Goal: Information Seeking & Learning: Learn about a topic

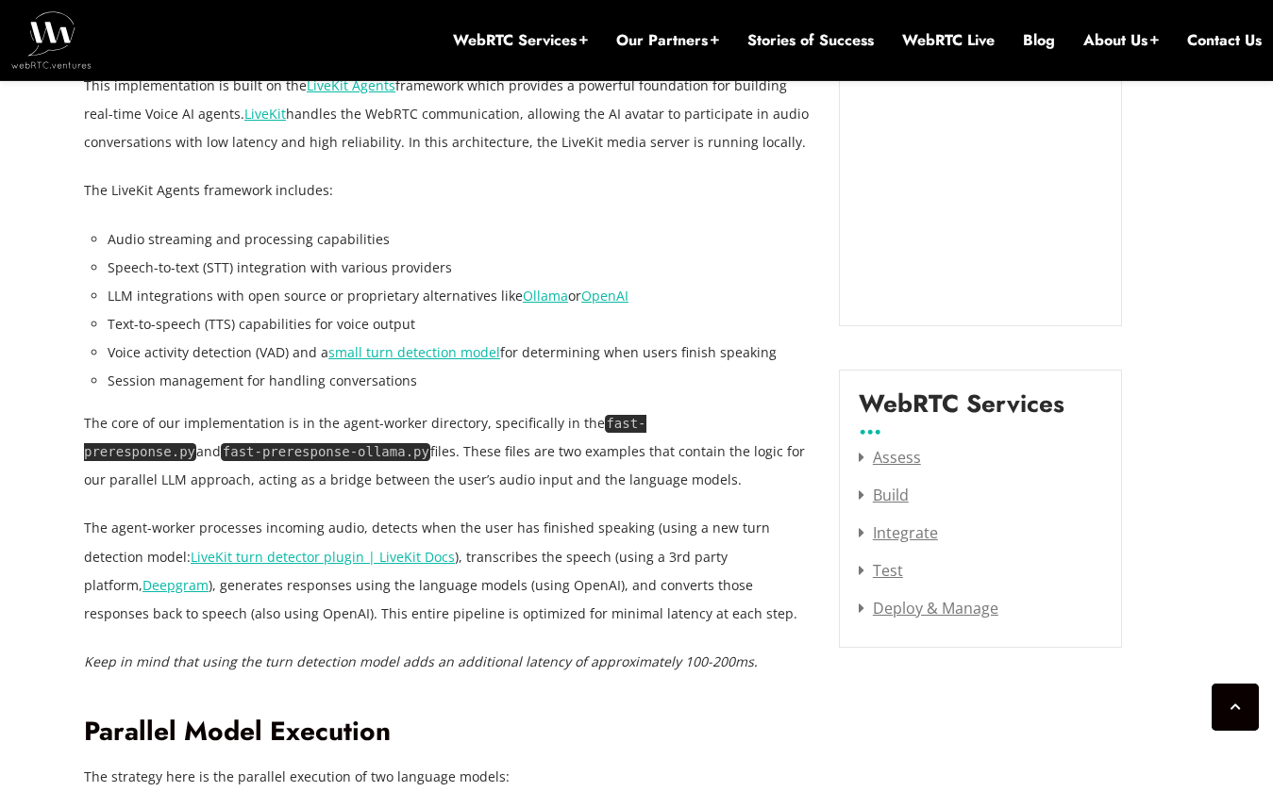
scroll to position [2226, 0]
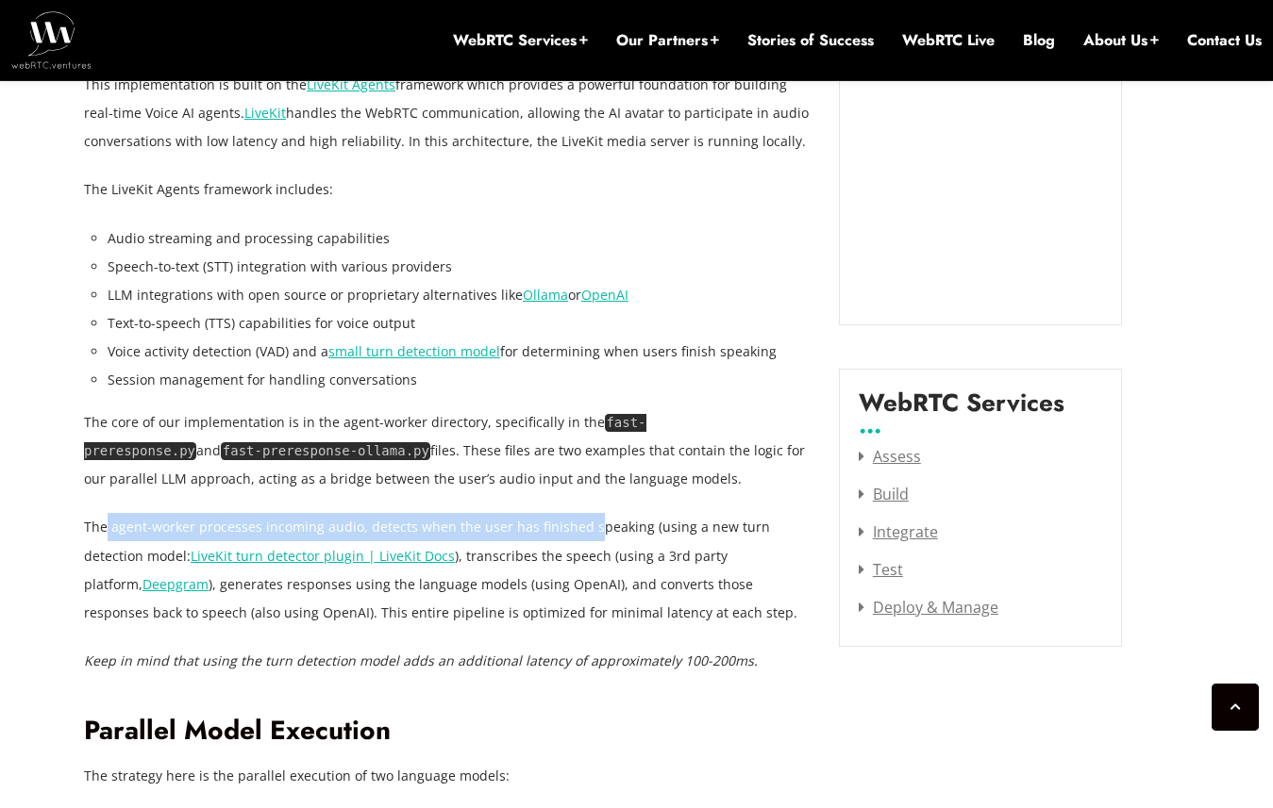
drag, startPoint x: 105, startPoint y: 524, endPoint x: 583, endPoint y: 522, distance: 478.3
click at [583, 522] on p "The agent-worker processes incoming audio, detects when the user has finished s…" at bounding box center [447, 569] width 726 height 113
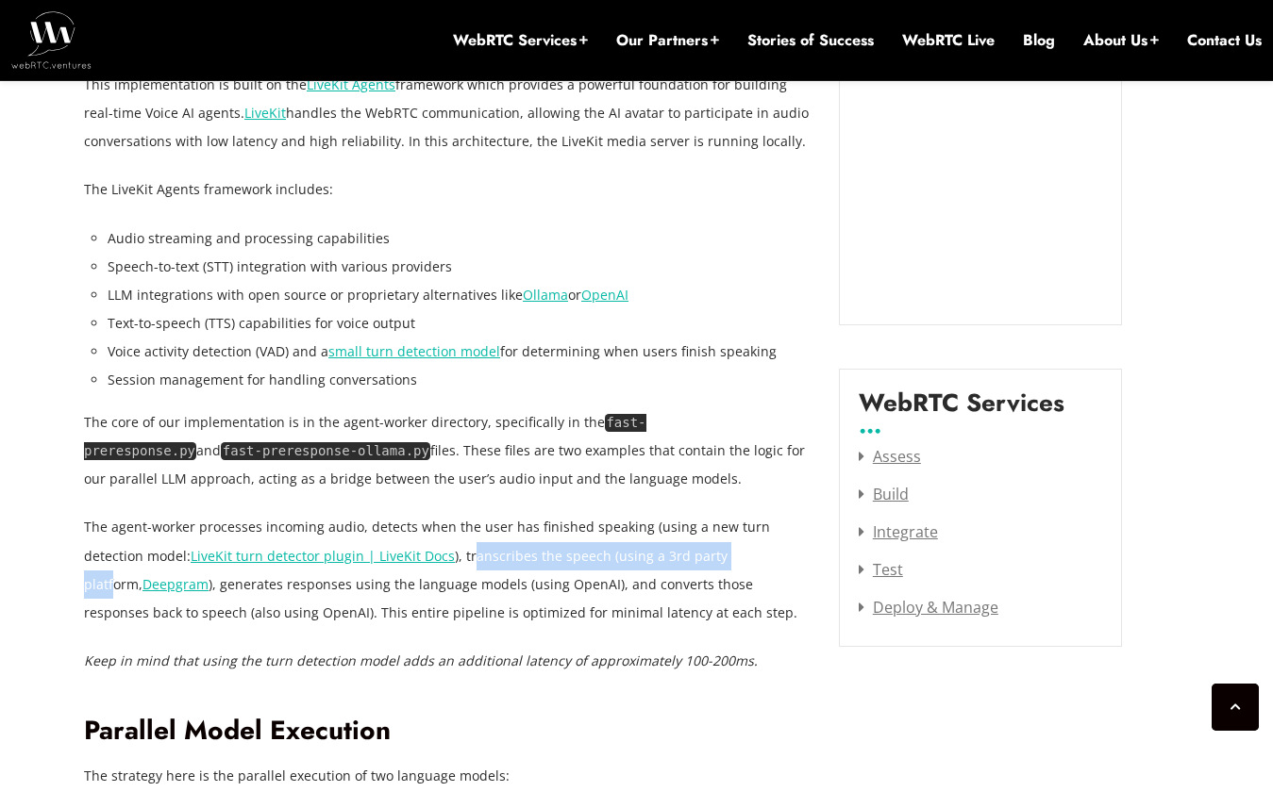
drag, startPoint x: 408, startPoint y: 560, endPoint x: 675, endPoint y: 558, distance: 267.9
click at [675, 558] on p "The agent-worker processes incoming audio, detects when the user has finished s…" at bounding box center [447, 569] width 726 height 113
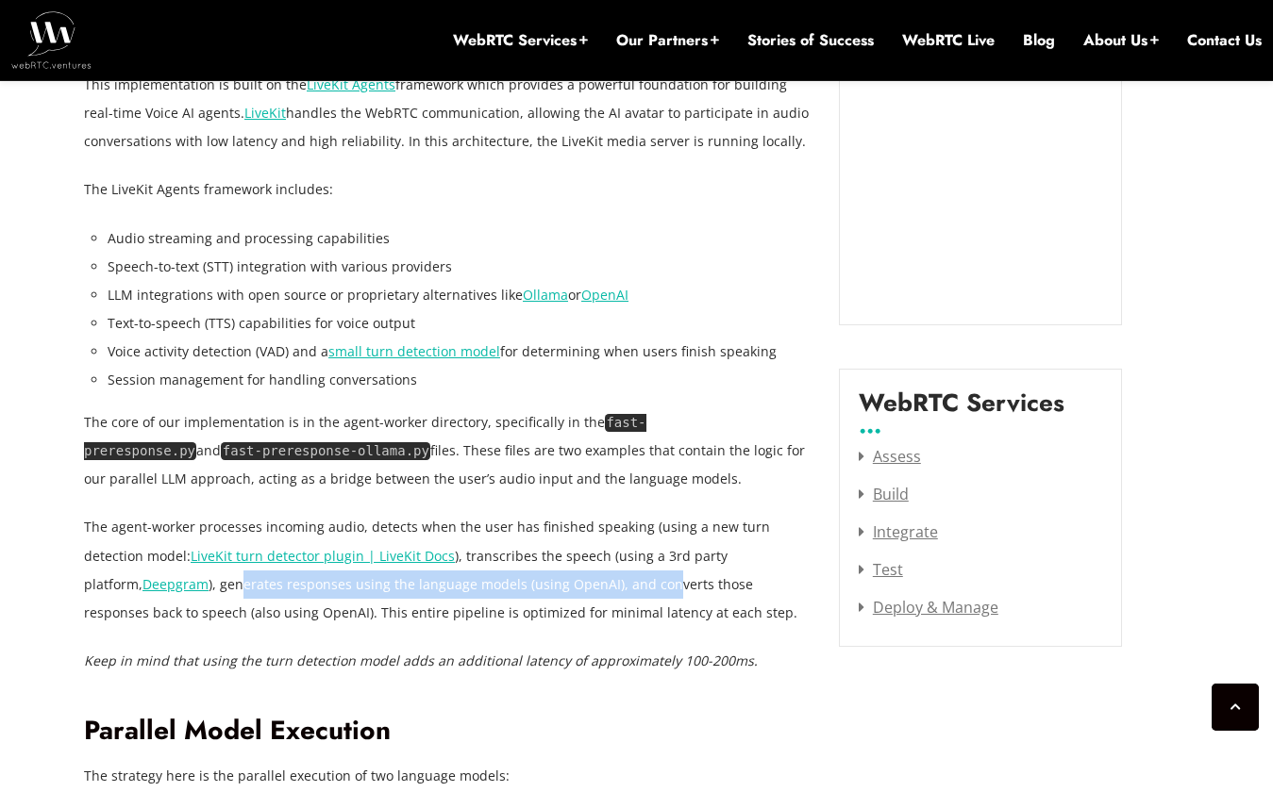
drag, startPoint x: 109, startPoint y: 590, endPoint x: 530, endPoint y: 594, distance: 420.7
click at [530, 594] on p "The agent-worker processes incoming audio, detects when the user has finished s…" at bounding box center [447, 569] width 726 height 113
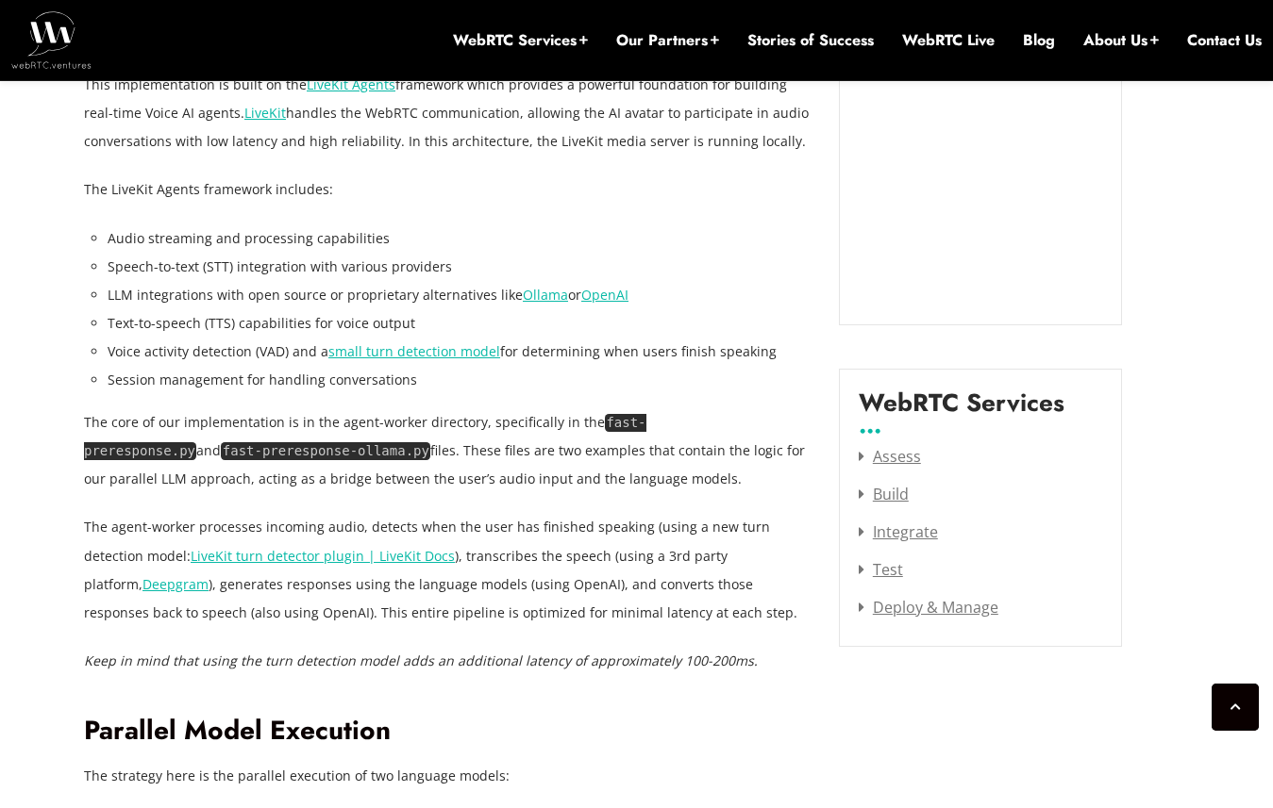
click at [537, 614] on p "The agent-worker processes incoming audio, detects when the user has finished s…" at bounding box center [447, 569] width 726 height 113
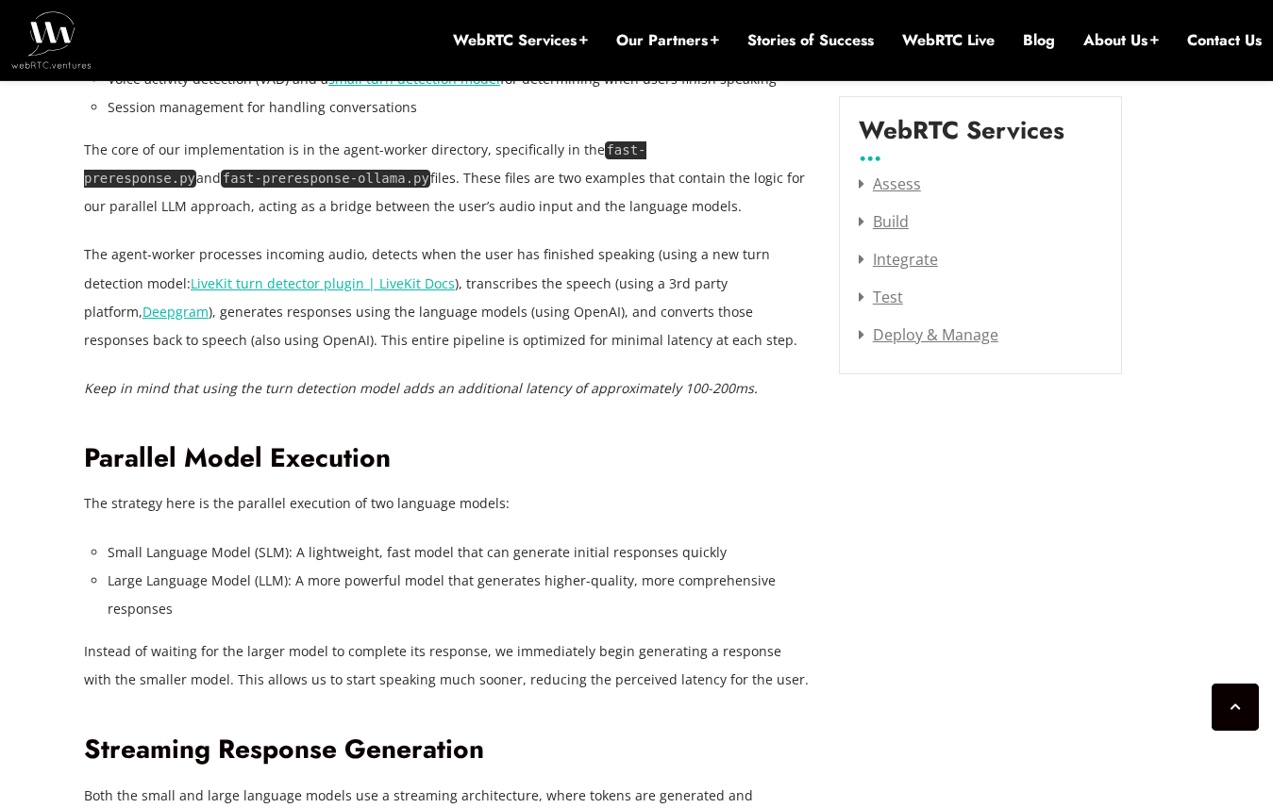
scroll to position [2494, 0]
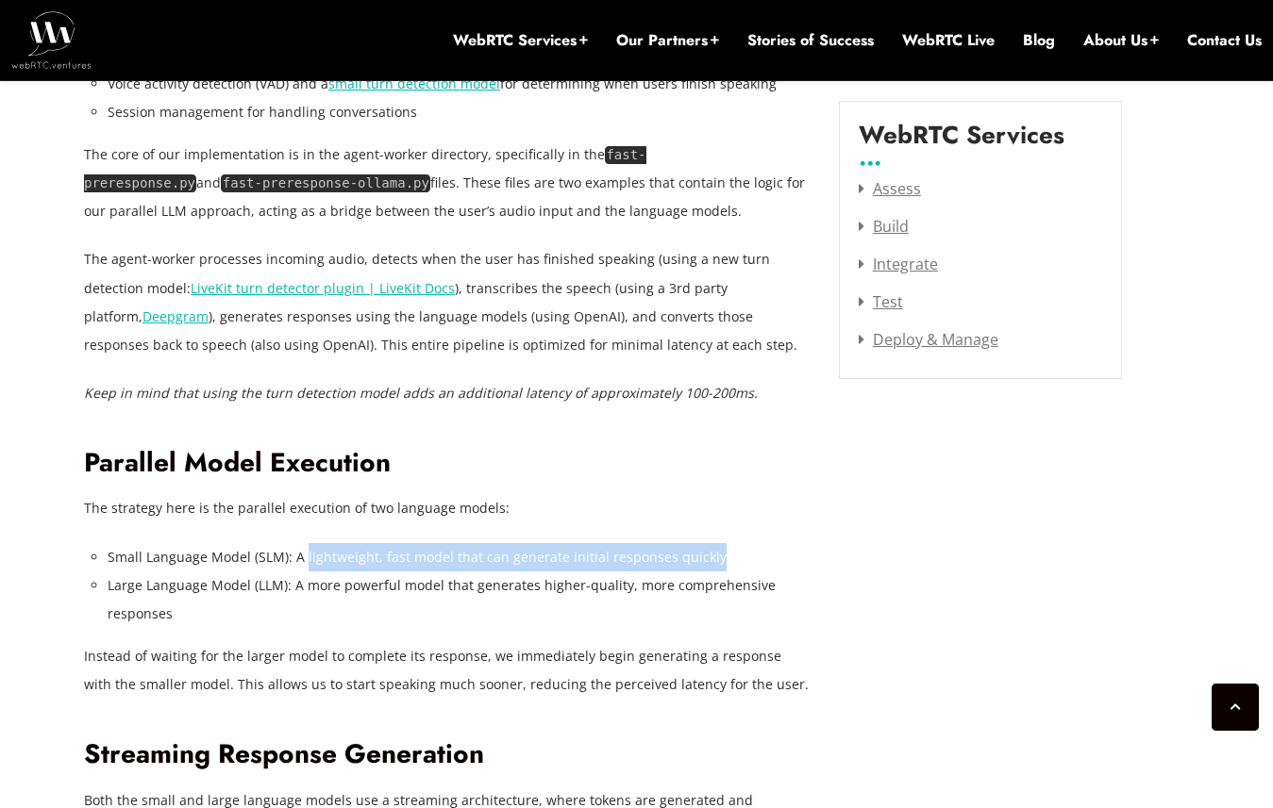
drag, startPoint x: 303, startPoint y: 552, endPoint x: 704, endPoint y: 553, distance: 400.9
click at [704, 553] on li "Small Language Model (SLM): A lightweight, fast model that can generate initial…" at bounding box center [459, 557] width 703 height 28
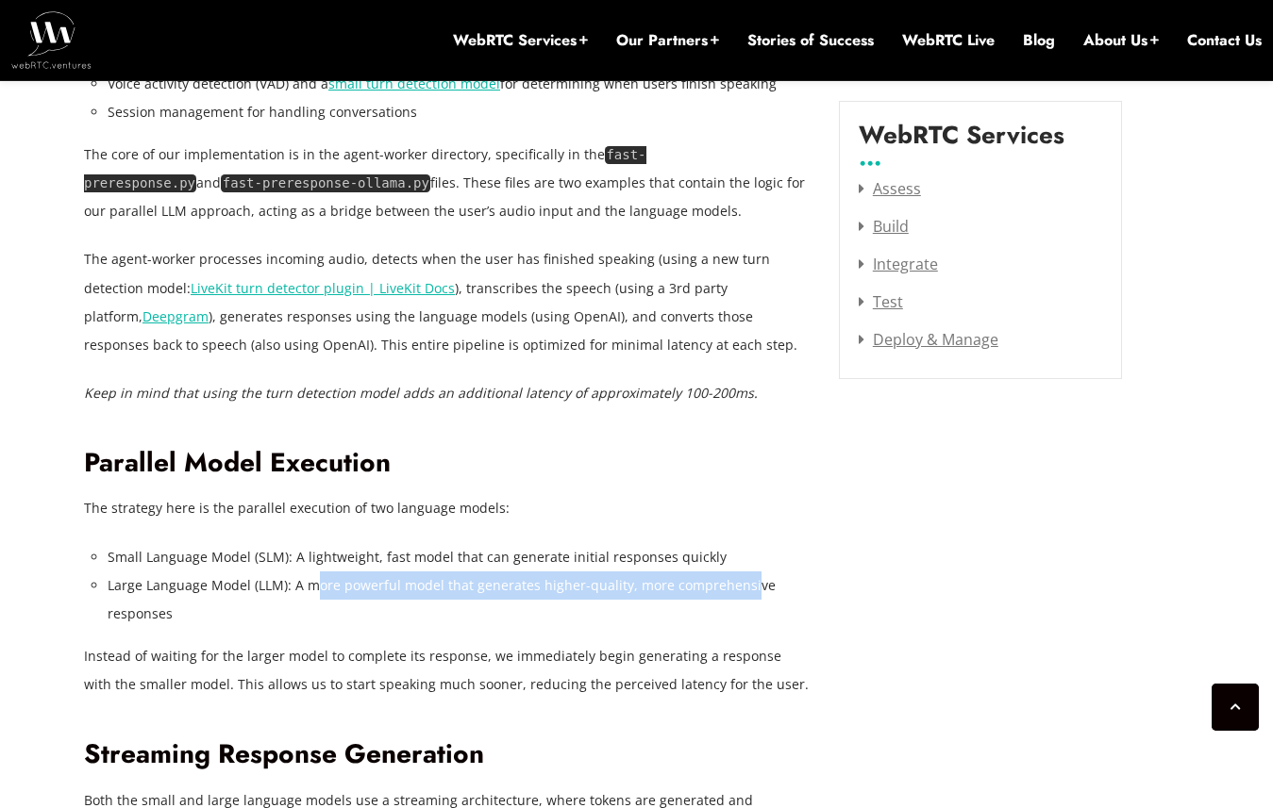
drag, startPoint x: 315, startPoint y: 579, endPoint x: 742, endPoint y: 591, distance: 427.5
click at [742, 591] on li "Large Language Model (LLM): A more powerful model that generates higher-quality…" at bounding box center [459, 600] width 703 height 57
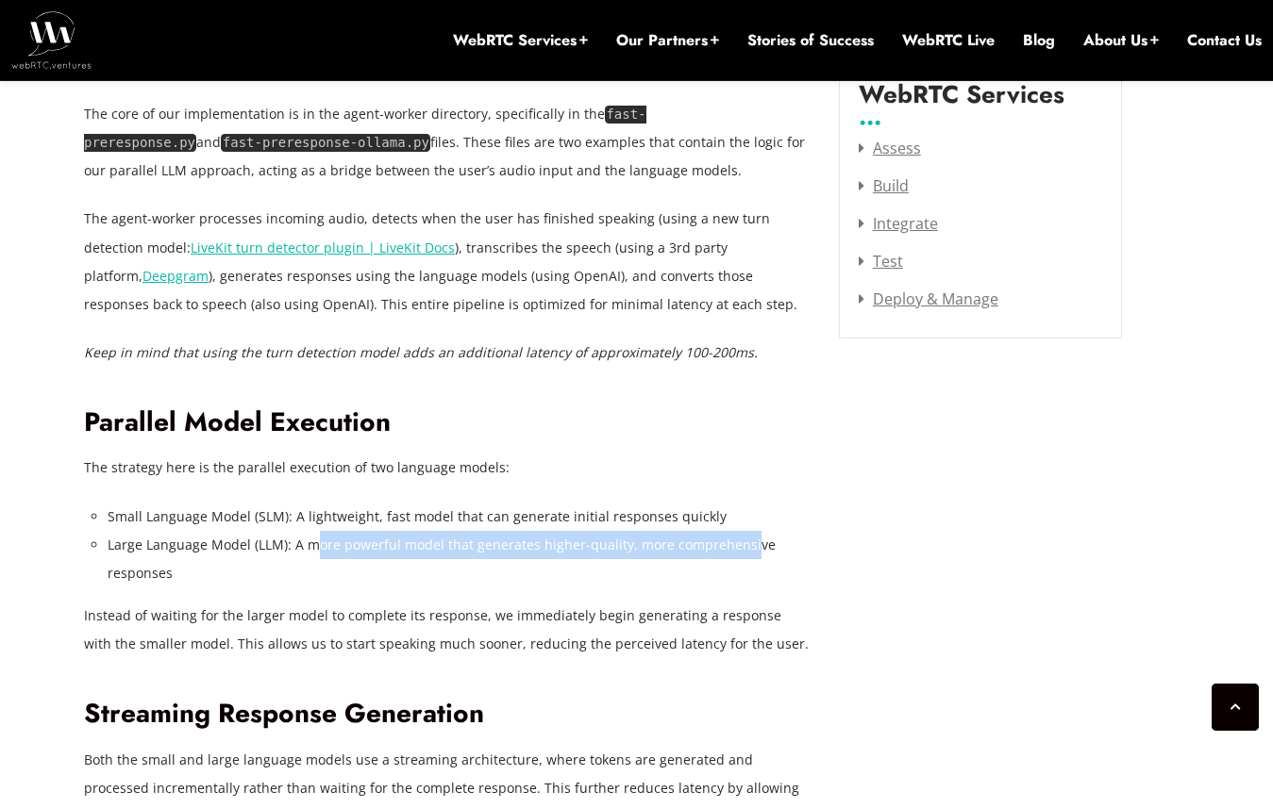
scroll to position [2555, 0]
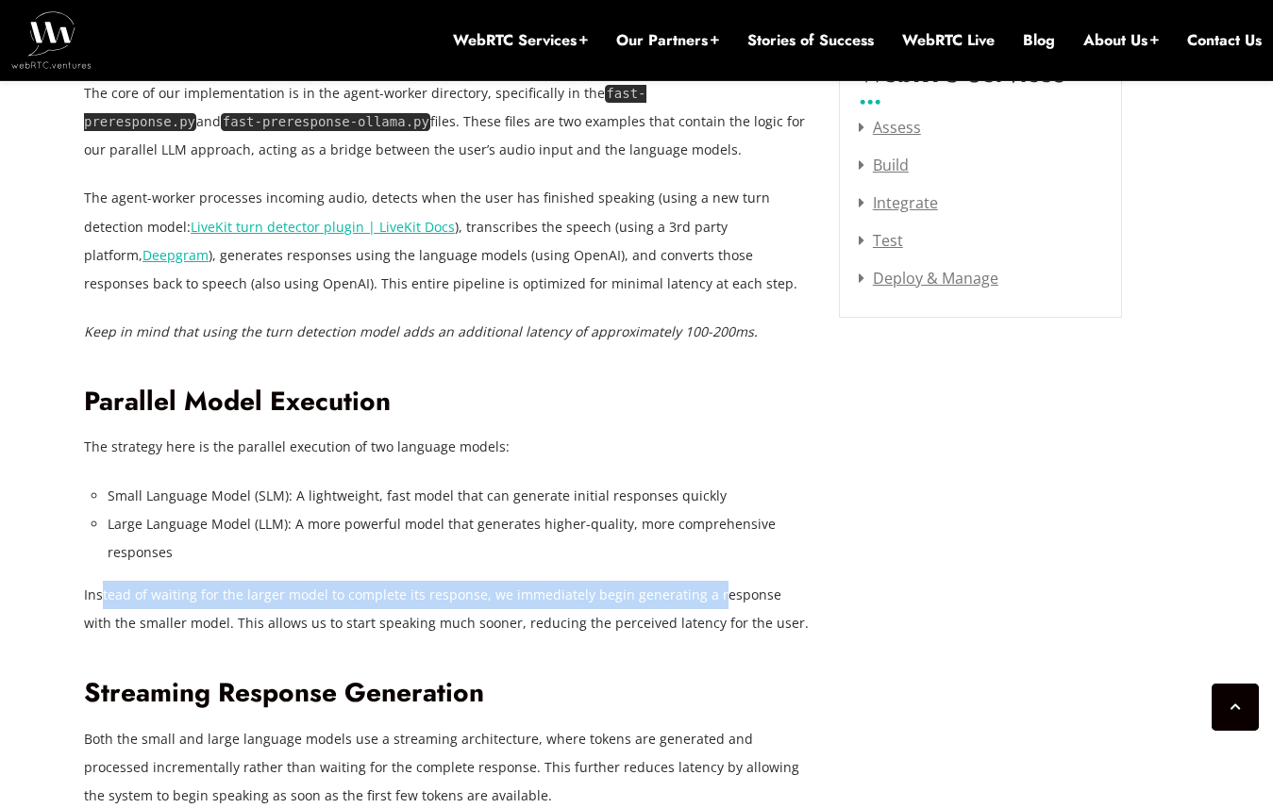
drag, startPoint x: 101, startPoint y: 592, endPoint x: 709, endPoint y: 594, distance: 608.4
click at [708, 594] on p "Instead of waiting for the larger model to complete its response, we immediatel…" at bounding box center [447, 609] width 726 height 57
drag, startPoint x: 780, startPoint y: 593, endPoint x: 107, endPoint y: 608, distance: 673.7
click at [113, 607] on p "Instead of waiting for the larger model to complete its response, we immediatel…" at bounding box center [447, 609] width 726 height 57
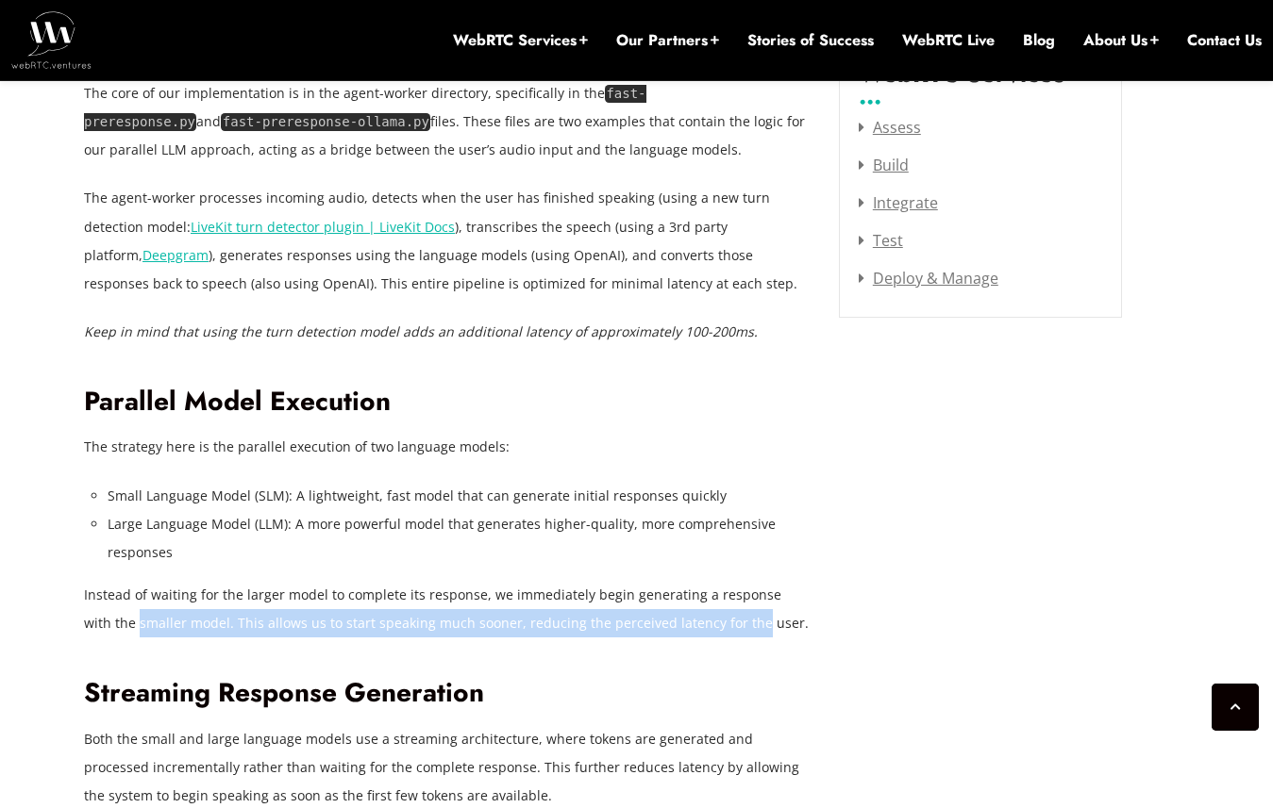
drag, startPoint x: 107, startPoint y: 633, endPoint x: 720, endPoint y: 628, distance: 613.2
click at [720, 628] on p "Instead of waiting for the larger model to complete its response, we immediatel…" at bounding box center [447, 609] width 726 height 57
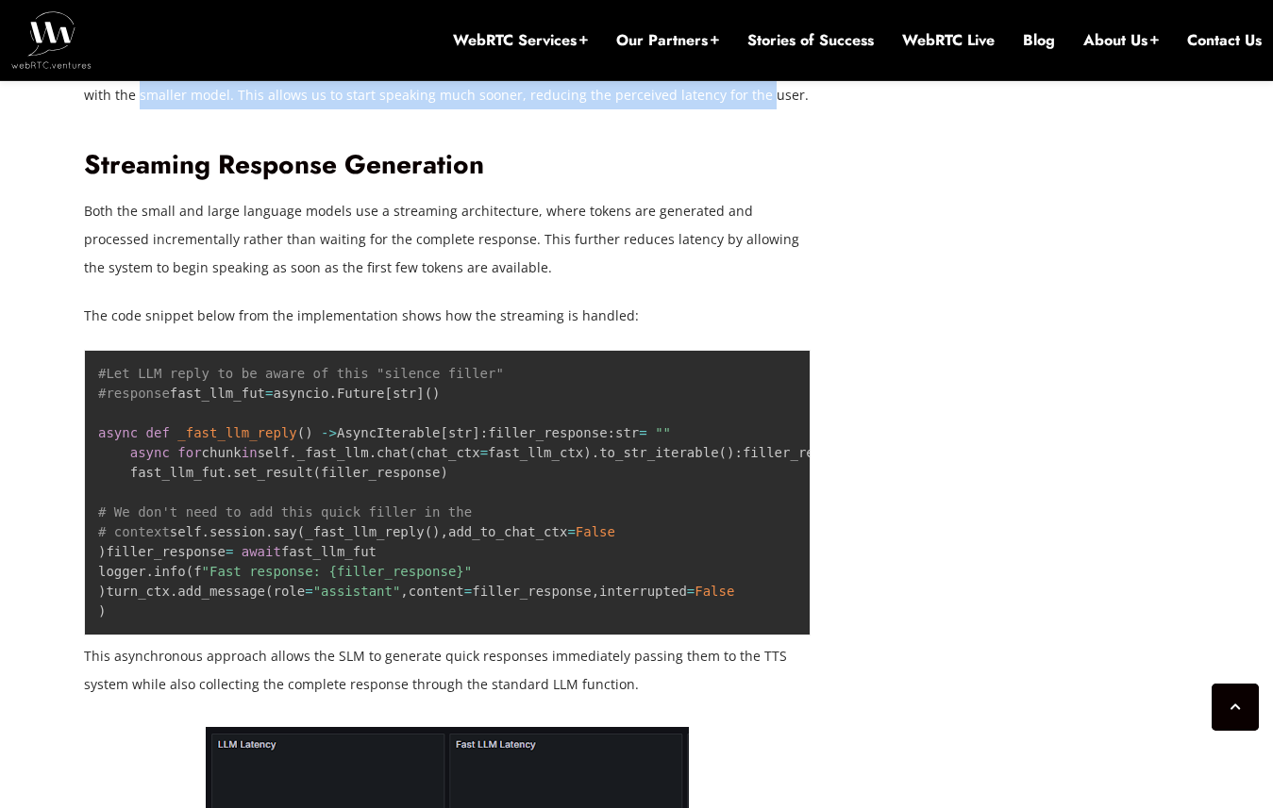
scroll to position [3077, 0]
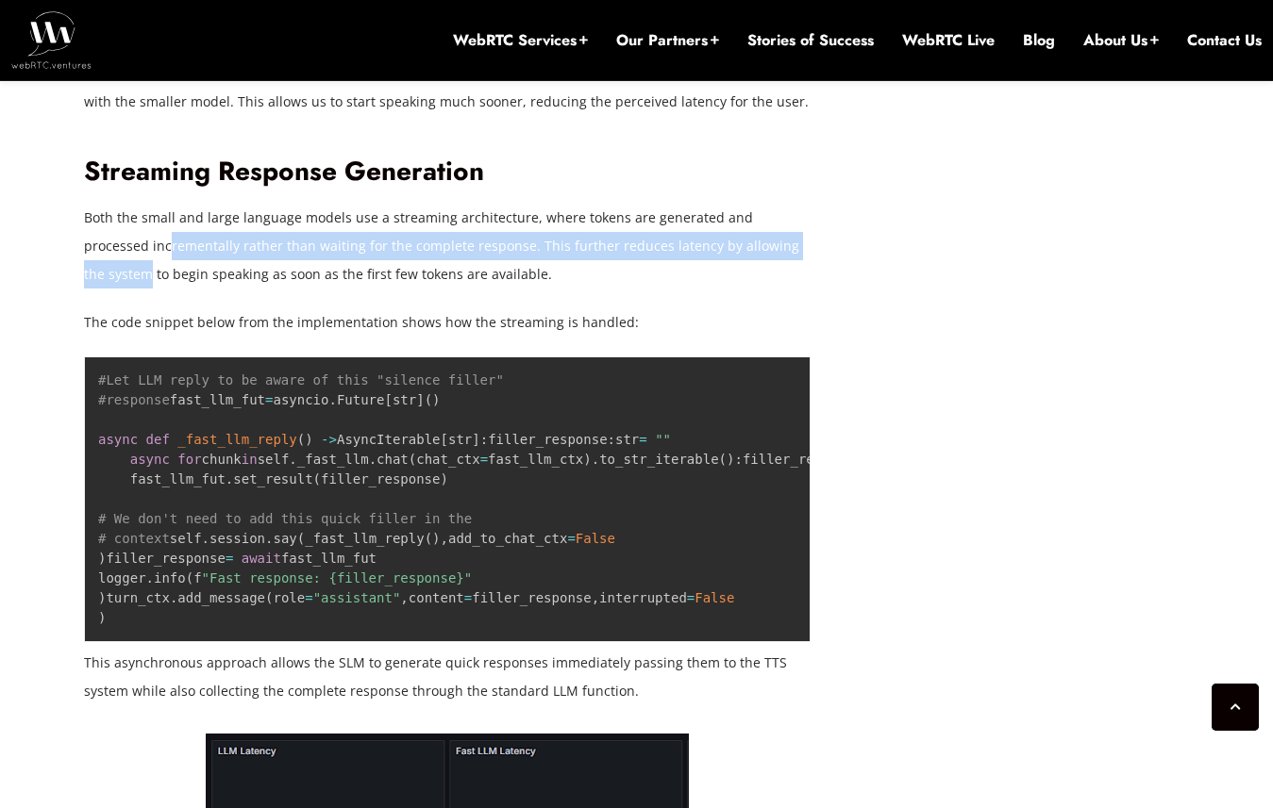
drag, startPoint x: 104, startPoint y: 242, endPoint x: 774, endPoint y: 249, distance: 669.8
click at [774, 249] on p "Both the small and large language models use a streaming architecture, where to…" at bounding box center [447, 246] width 726 height 85
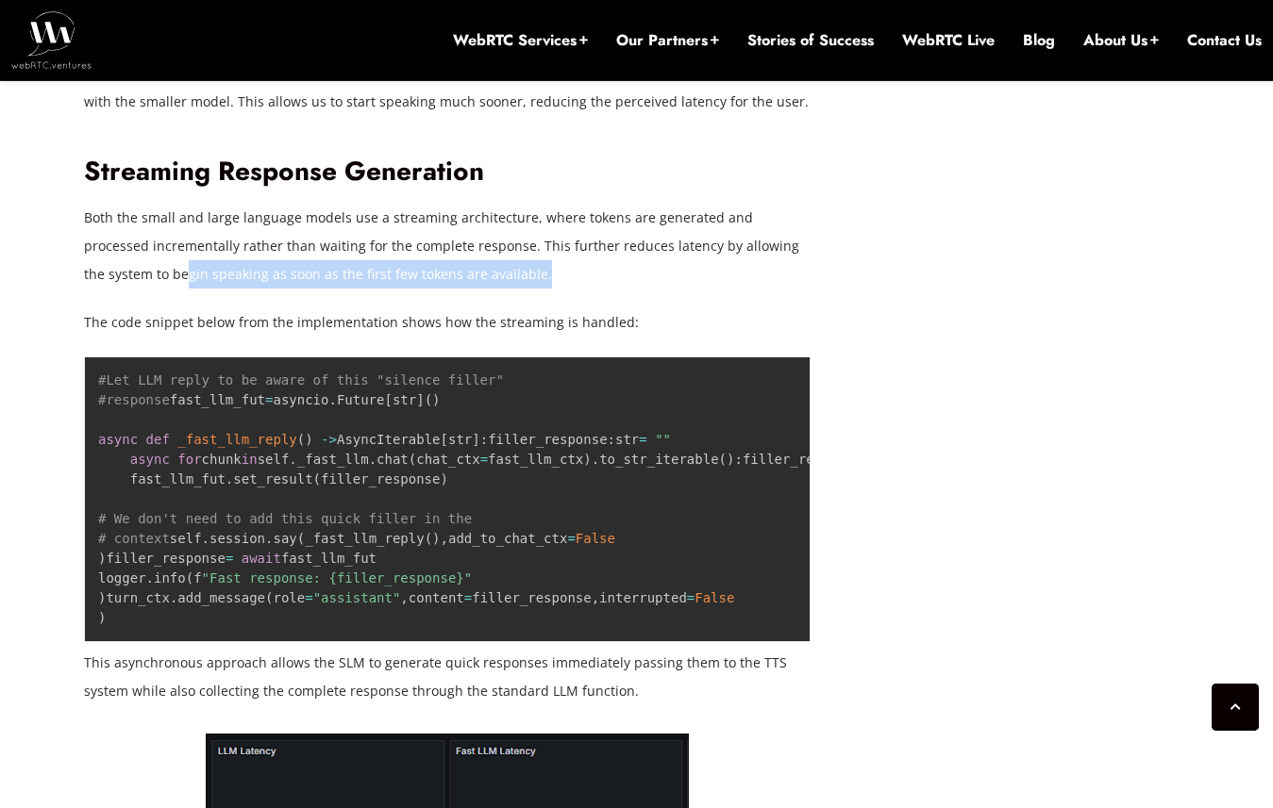
drag, startPoint x: 690, startPoint y: 282, endPoint x: 102, endPoint y: 281, distance: 587.7
click at [102, 281] on p "Both the small and large language models use a streaming architecture, where to…" at bounding box center [447, 246] width 726 height 85
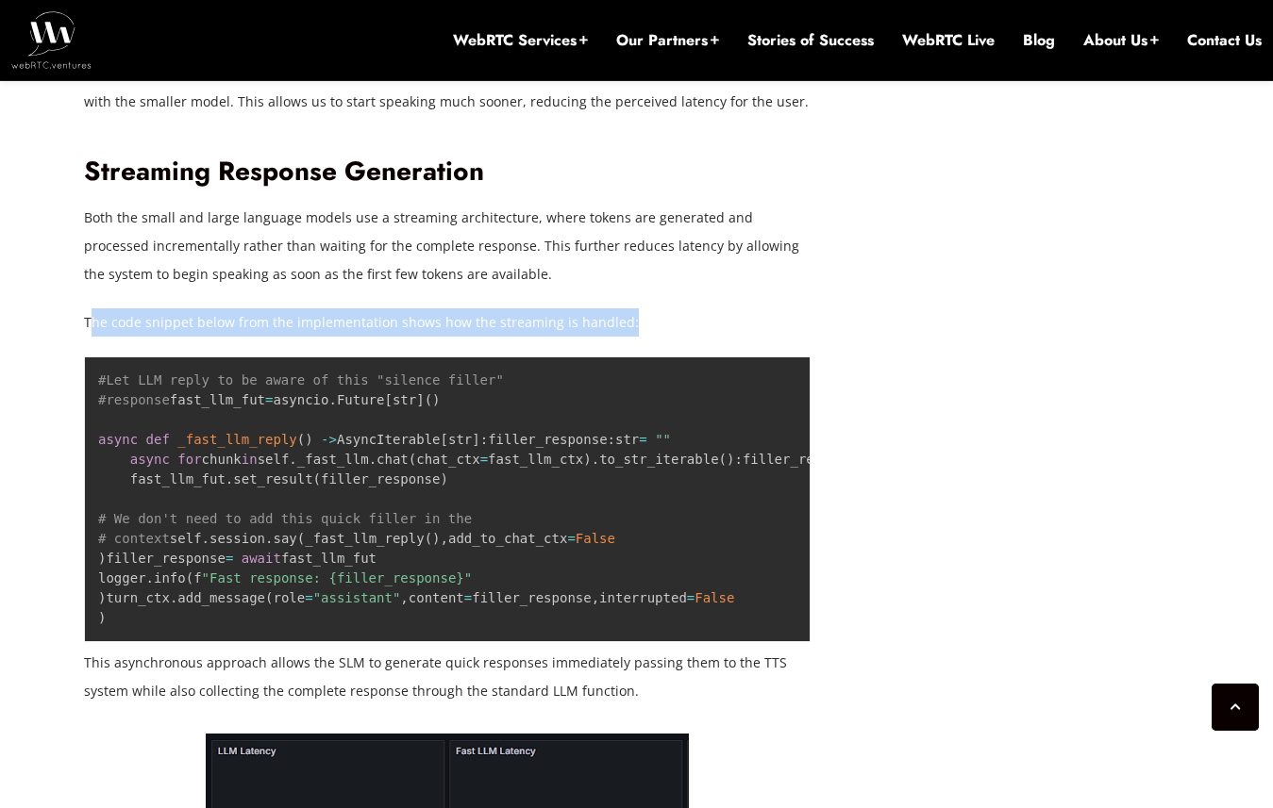
drag, startPoint x: 93, startPoint y: 320, endPoint x: 740, endPoint y: 328, distance: 647.2
click at [740, 328] on p "The code snippet below from the implementation shows how the streaming is handl…" at bounding box center [447, 322] width 726 height 28
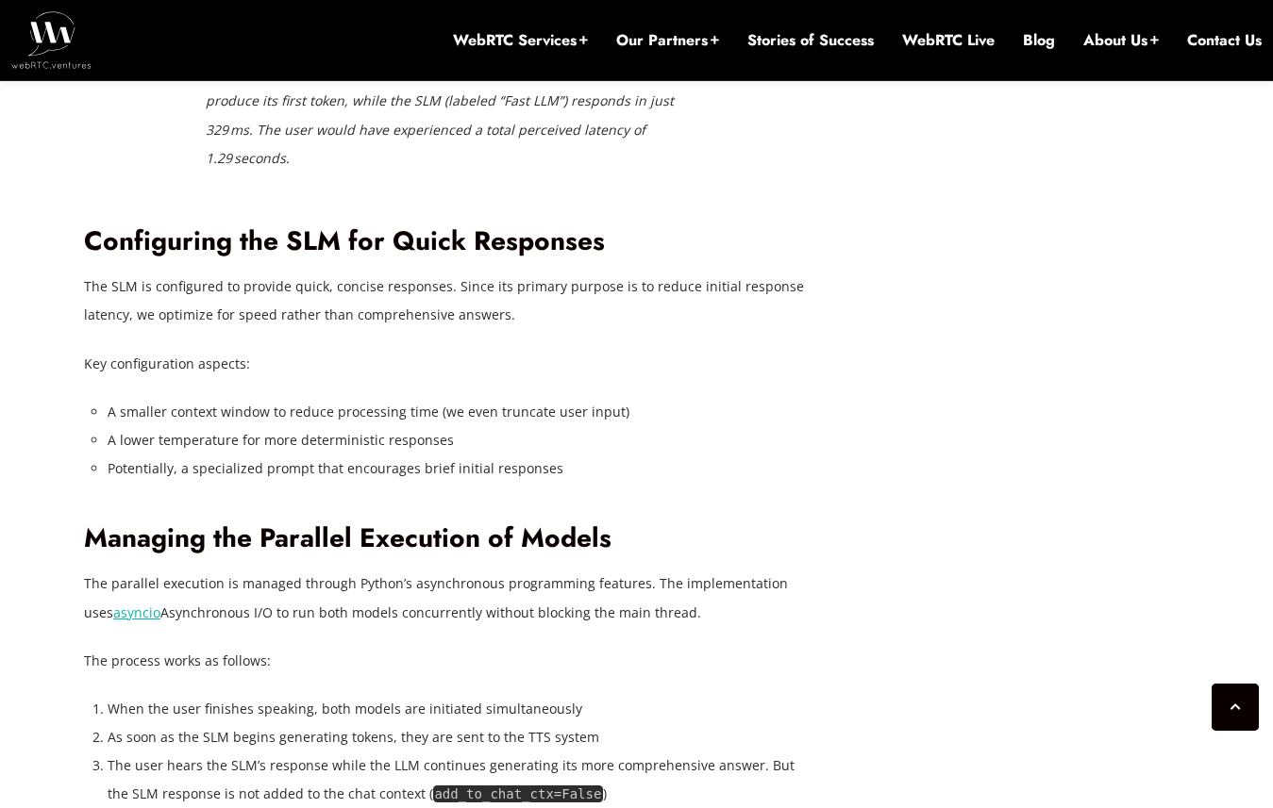
scroll to position [4221, 0]
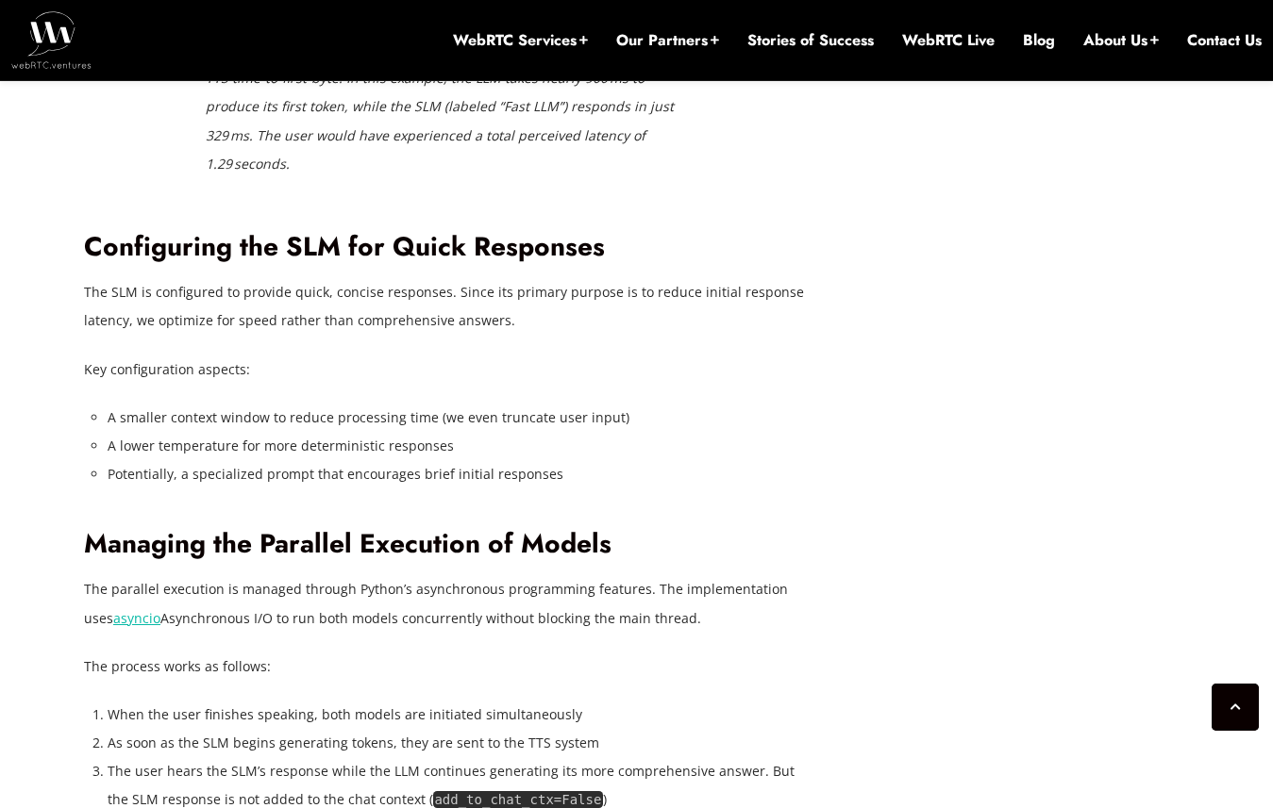
click at [237, 172] on em "Grafana dashboard visualizing total conversation latency, calculated as: end-of…" at bounding box center [442, 91] width 472 height 159
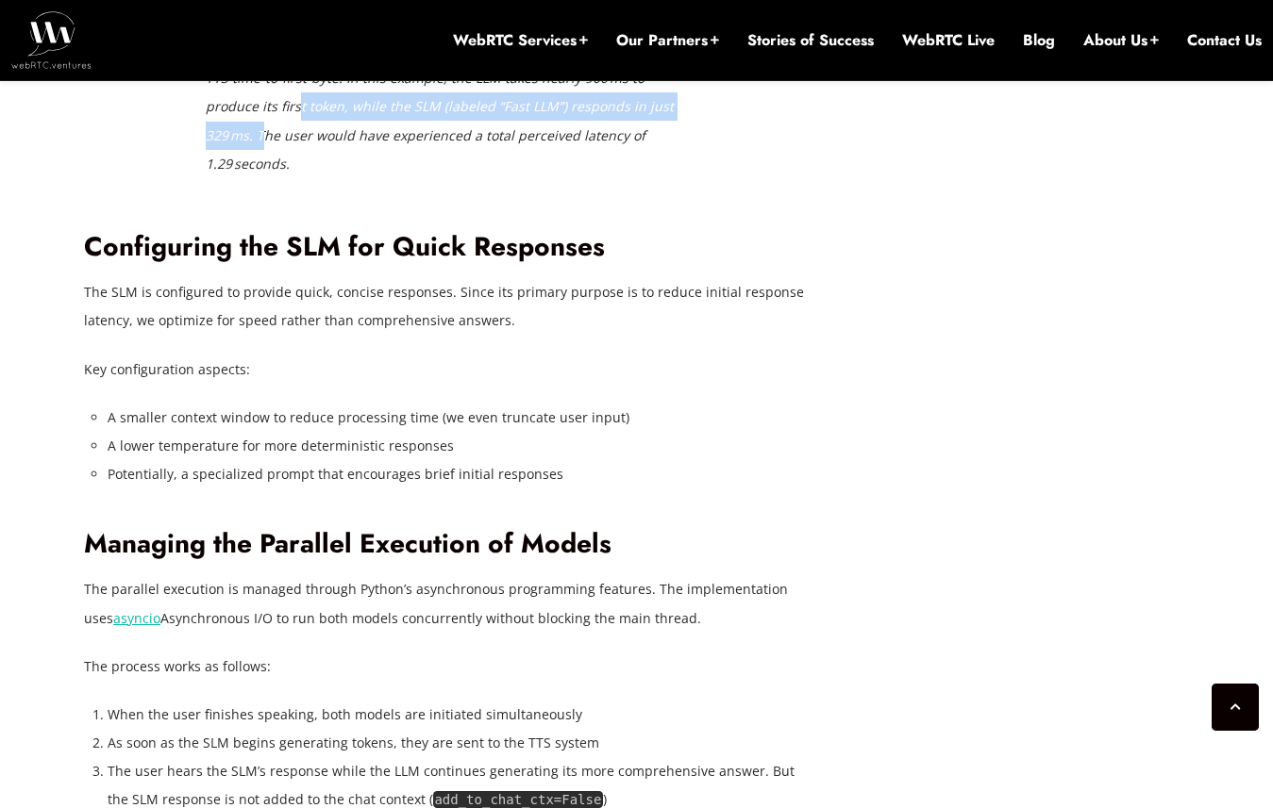
drag, startPoint x: 224, startPoint y: 416, endPoint x: 649, endPoint y: 427, distance: 425.6
click at [648, 172] on em "Grafana dashboard visualizing total conversation latency, calculated as: end-of…" at bounding box center [442, 91] width 472 height 159
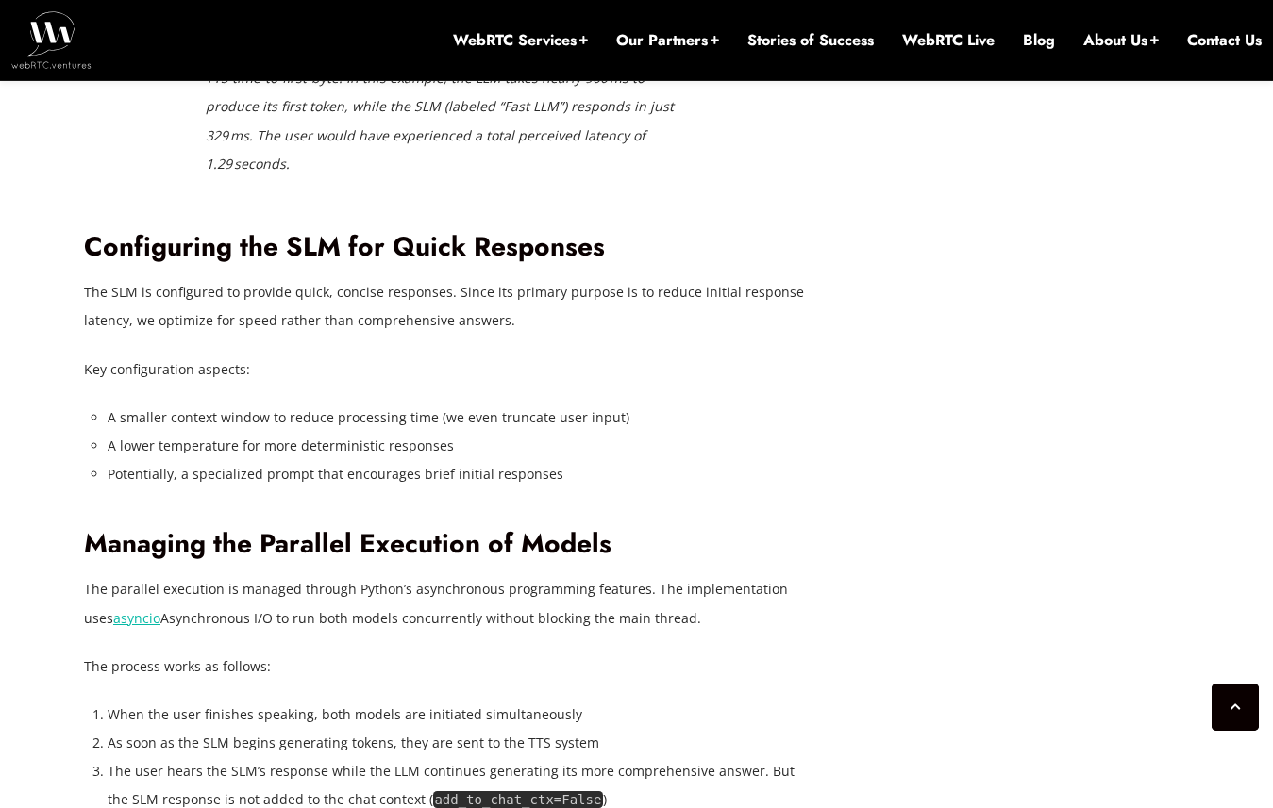
drag, startPoint x: 624, startPoint y: 438, endPoint x: 235, endPoint y: 474, distance: 390.3
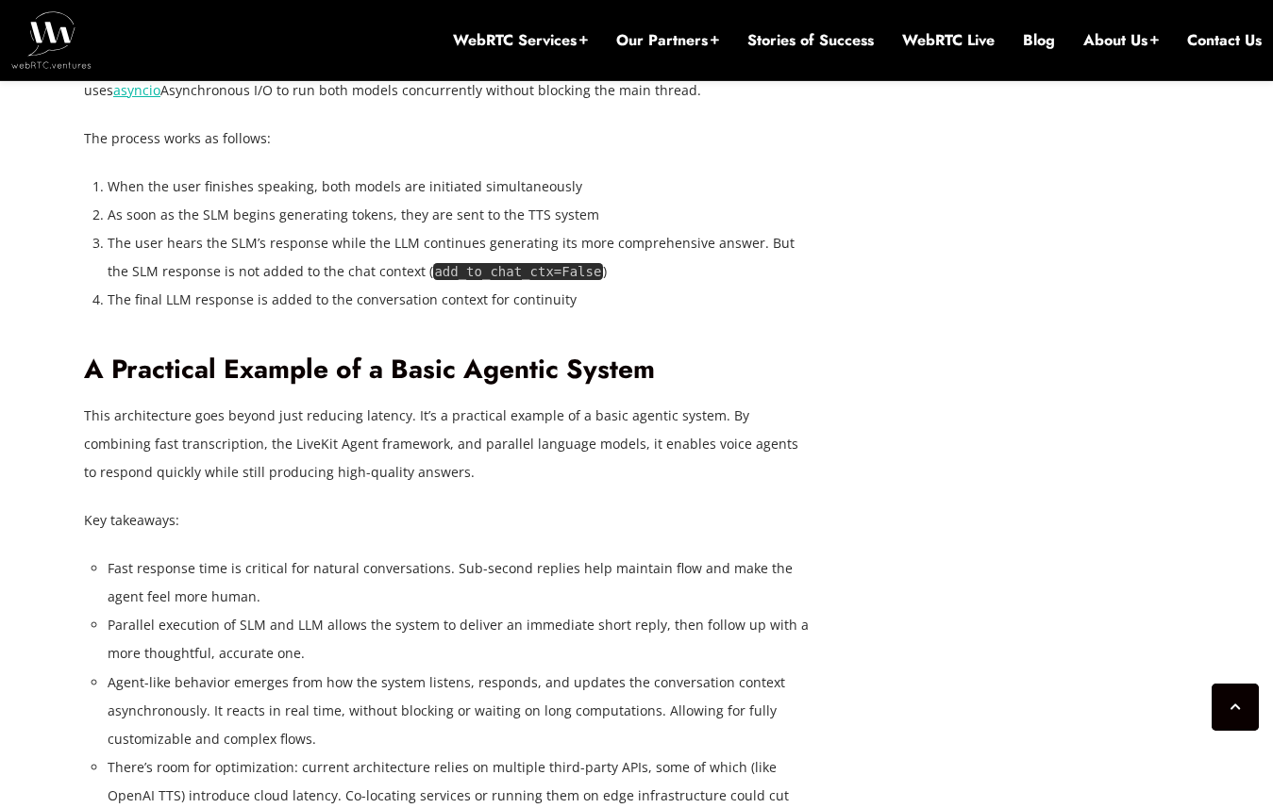
scroll to position [4755, 0]
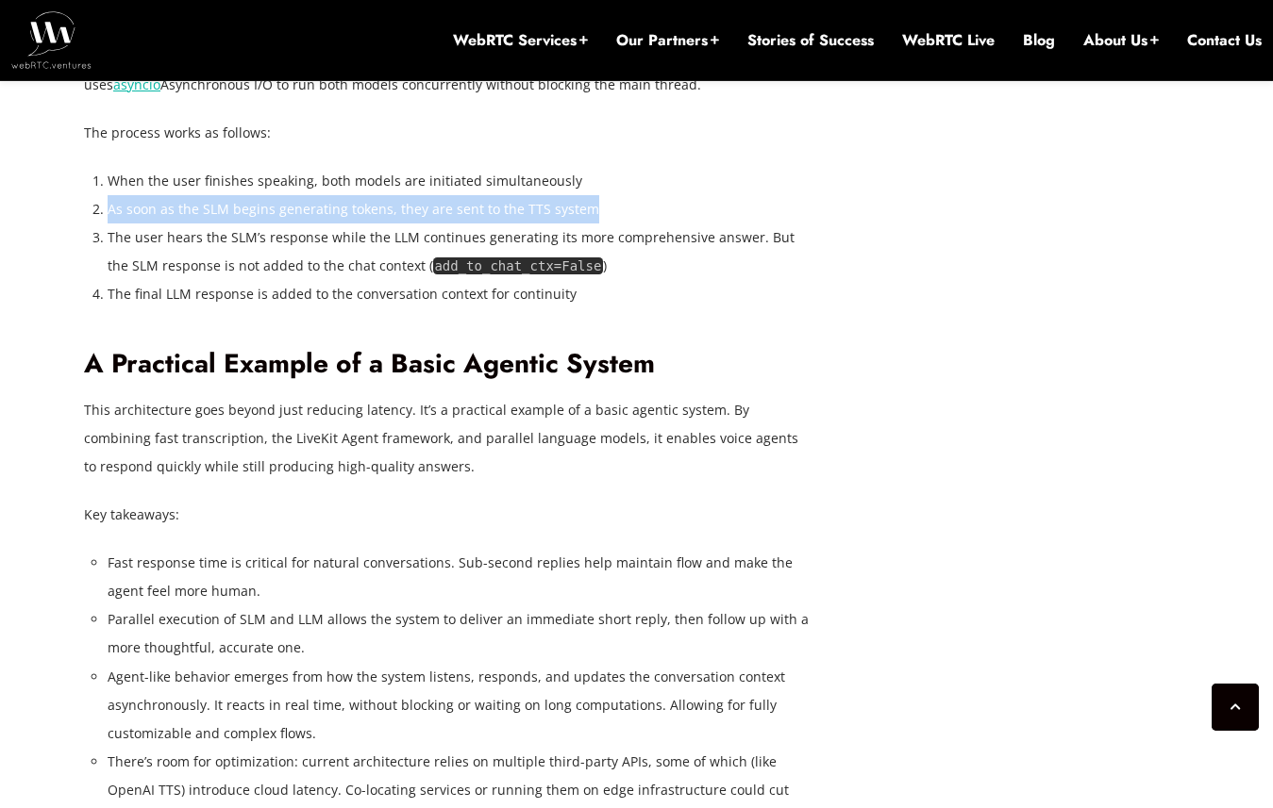
drag, startPoint x: 108, startPoint y: 495, endPoint x: 586, endPoint y: 499, distance: 478.3
click at [586, 224] on li "As soon as the SLM begins generating tokens, they are sent to the TTS system" at bounding box center [459, 209] width 703 height 28
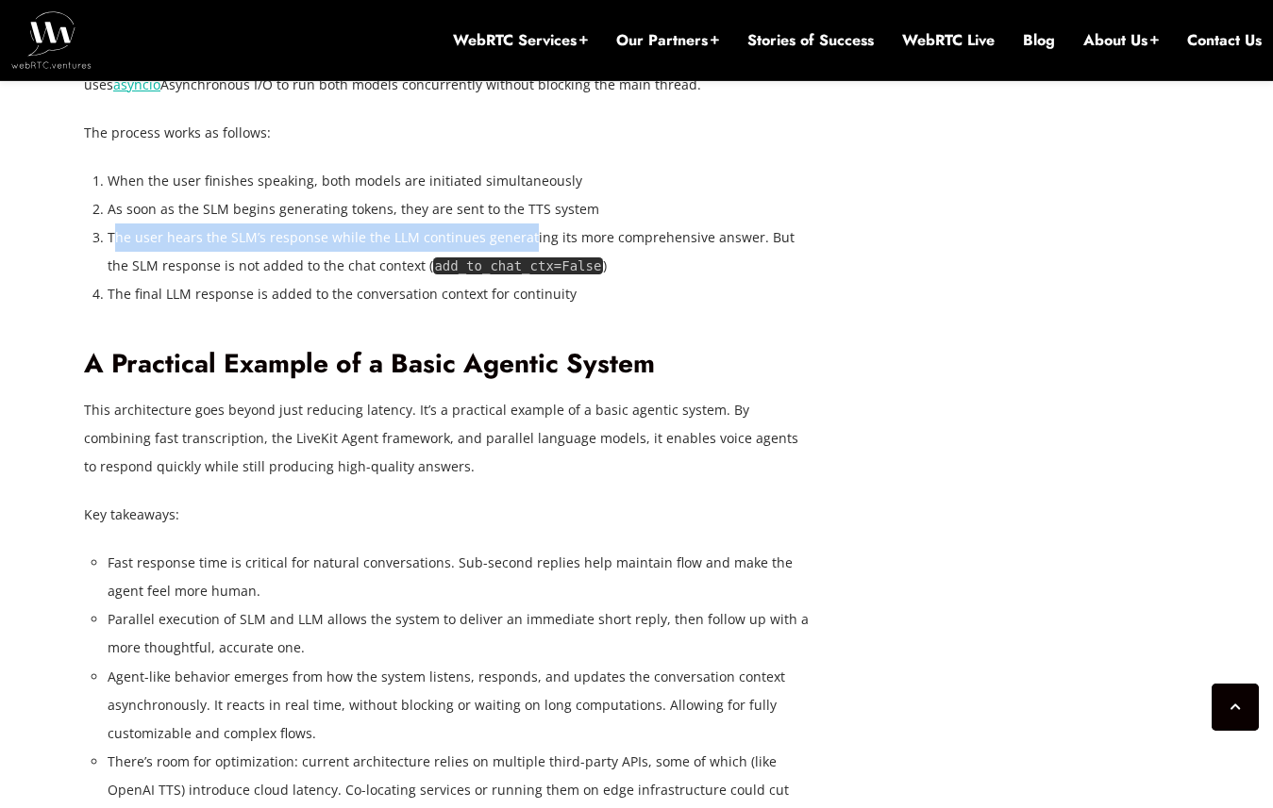
drag, startPoint x: 115, startPoint y: 523, endPoint x: 523, endPoint y: 533, distance: 407.6
click at [523, 280] on li "The user hears the SLM’s response while the LLM continues generating its more c…" at bounding box center [459, 252] width 703 height 57
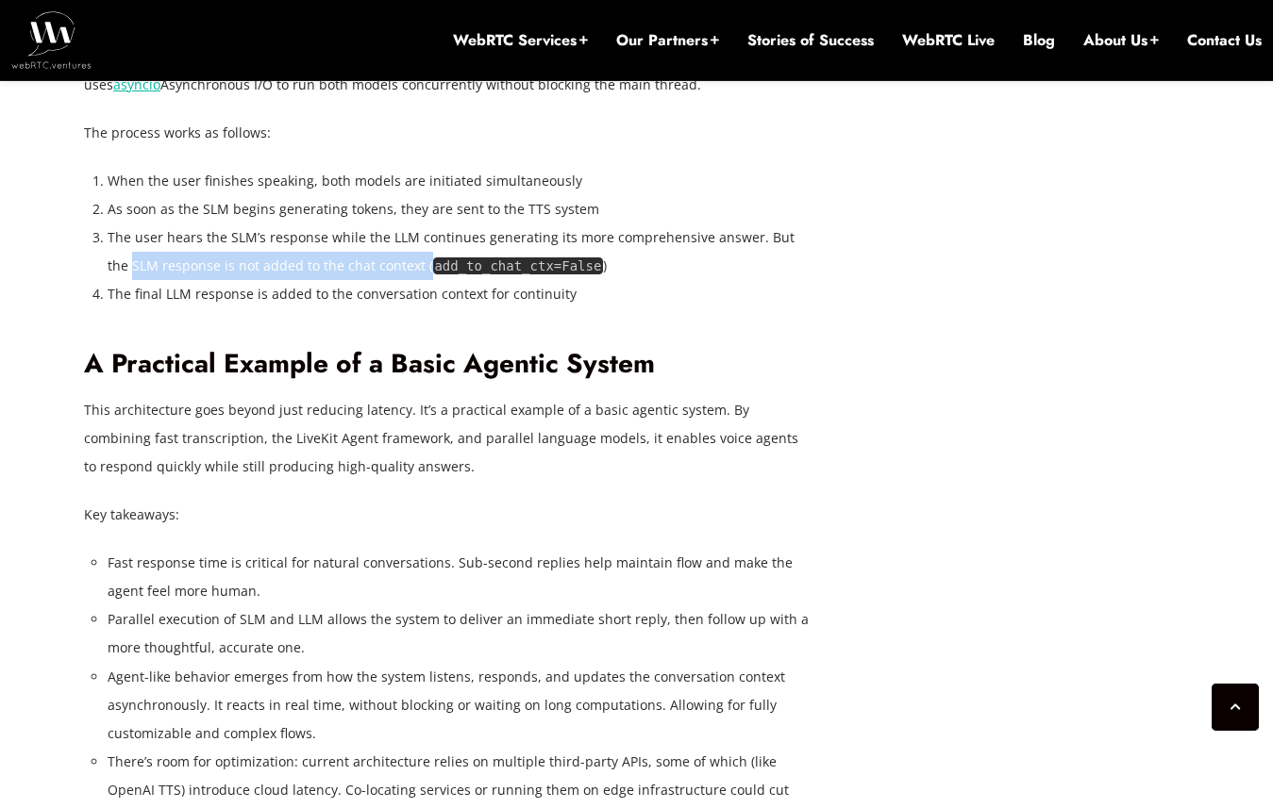
drag, startPoint x: 86, startPoint y: 560, endPoint x: 403, endPoint y: 552, distance: 317.1
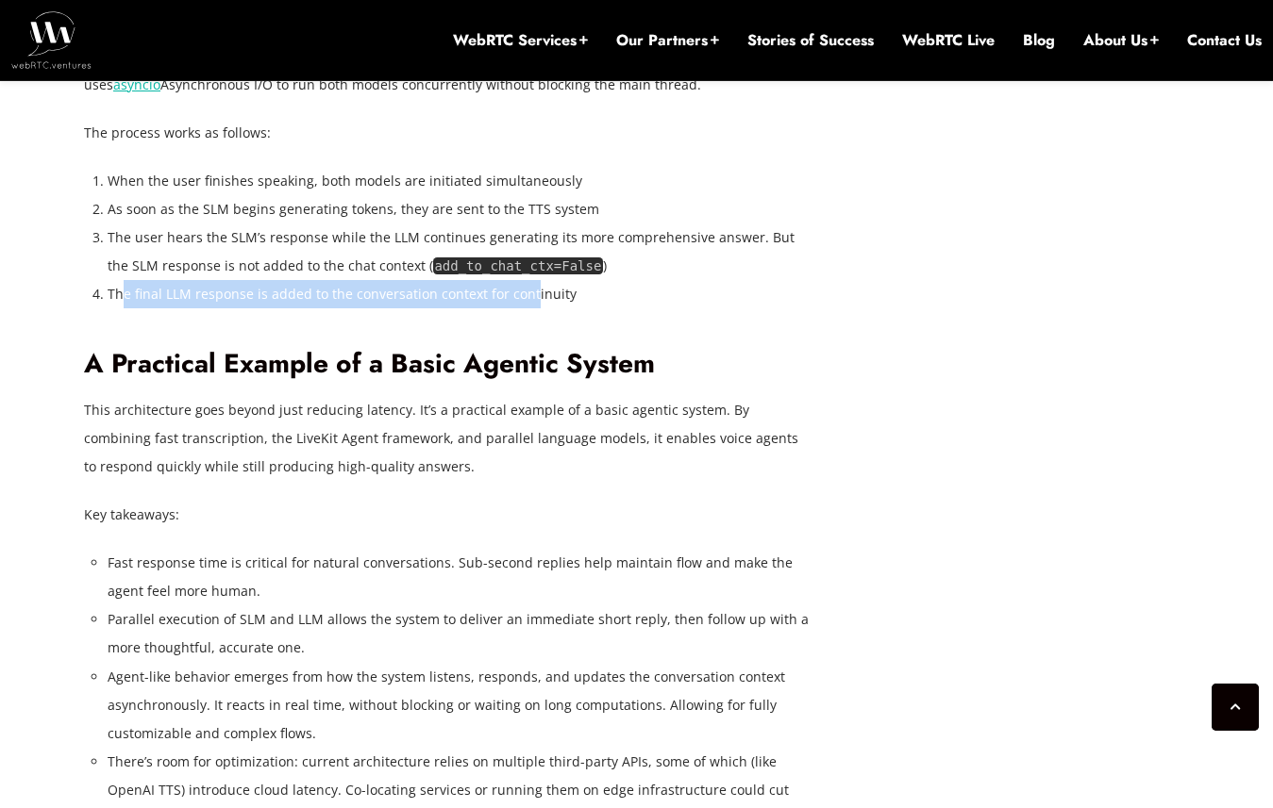
drag, startPoint x: 125, startPoint y: 585, endPoint x: 527, endPoint y: 581, distance: 401.9
click at [527, 308] on li "The final LLM response is added to the conversation context for continuity" at bounding box center [459, 294] width 703 height 28
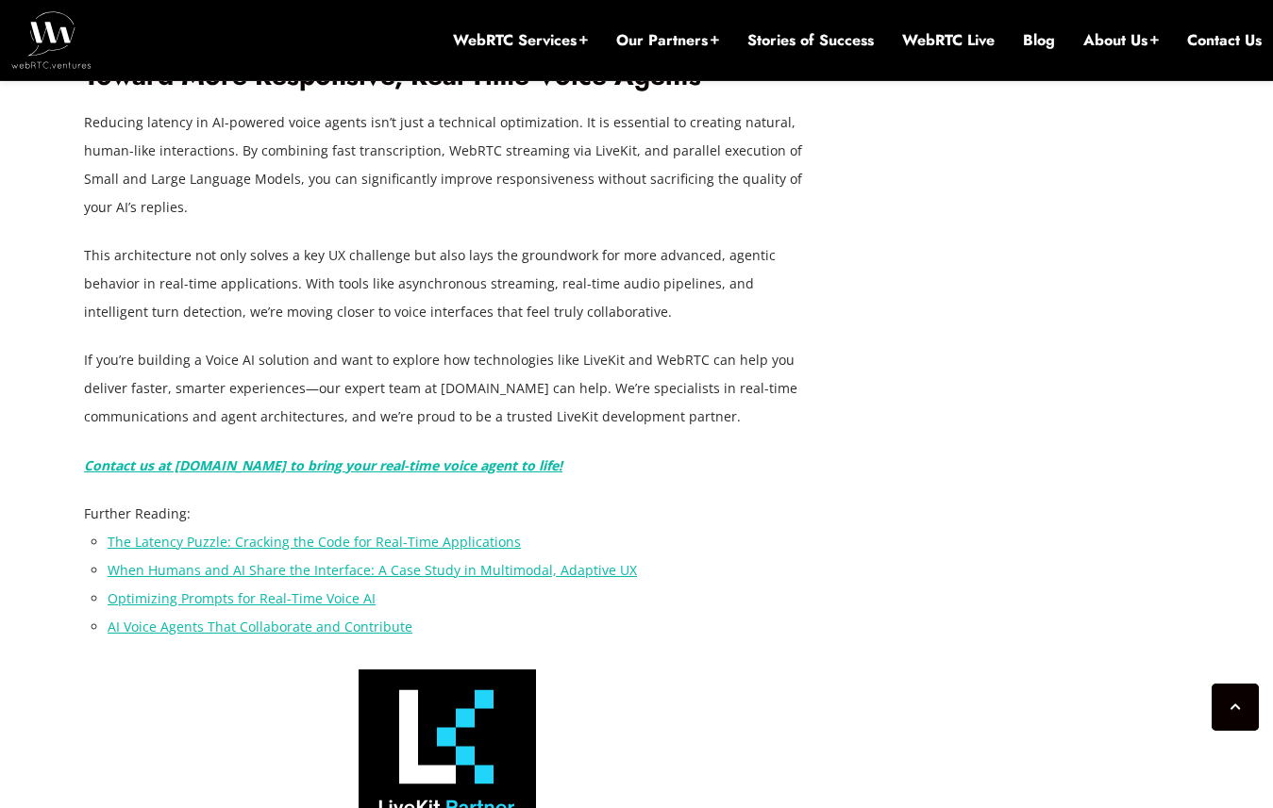
scroll to position [6621, 0]
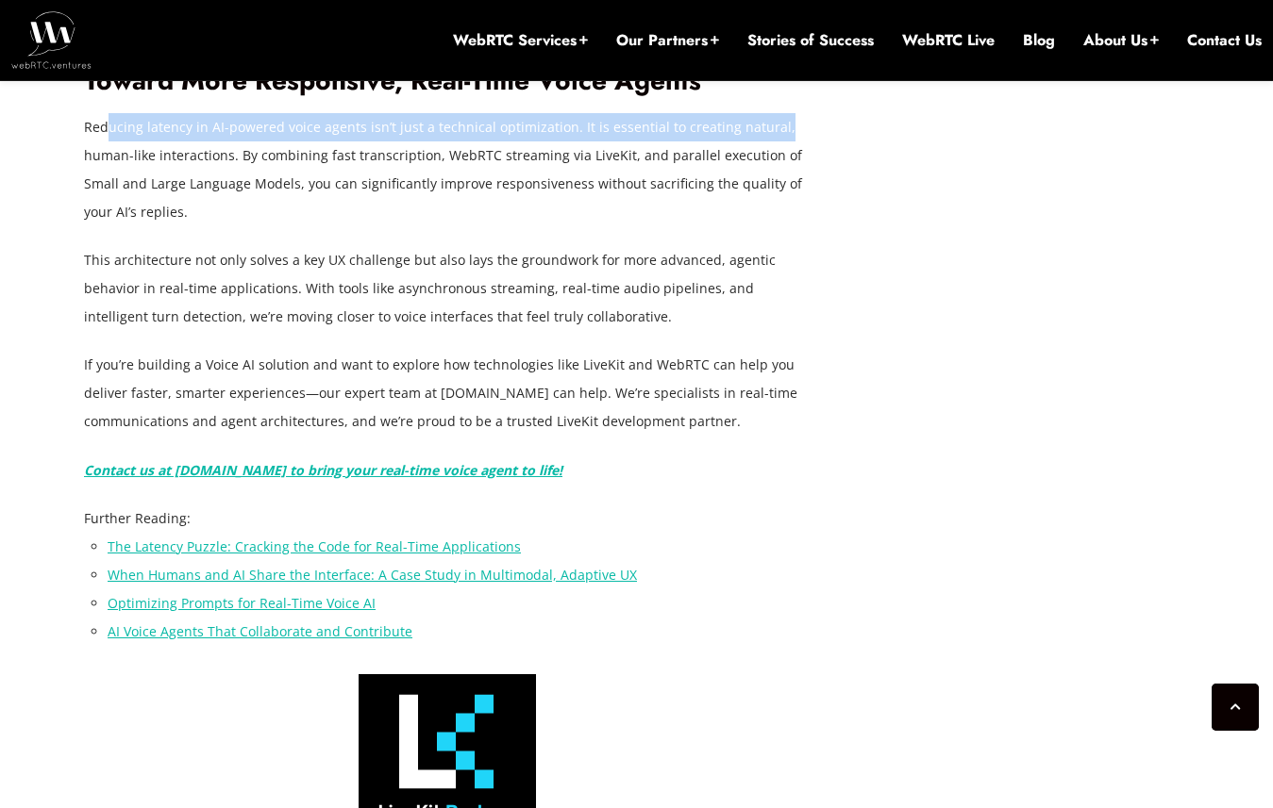
drag, startPoint x: 104, startPoint y: 420, endPoint x: 807, endPoint y: 427, distance: 703.7
click at [807, 226] on p "Reducing latency in AI-powered voice agents isn’t just a technical optimization…" at bounding box center [447, 169] width 726 height 113
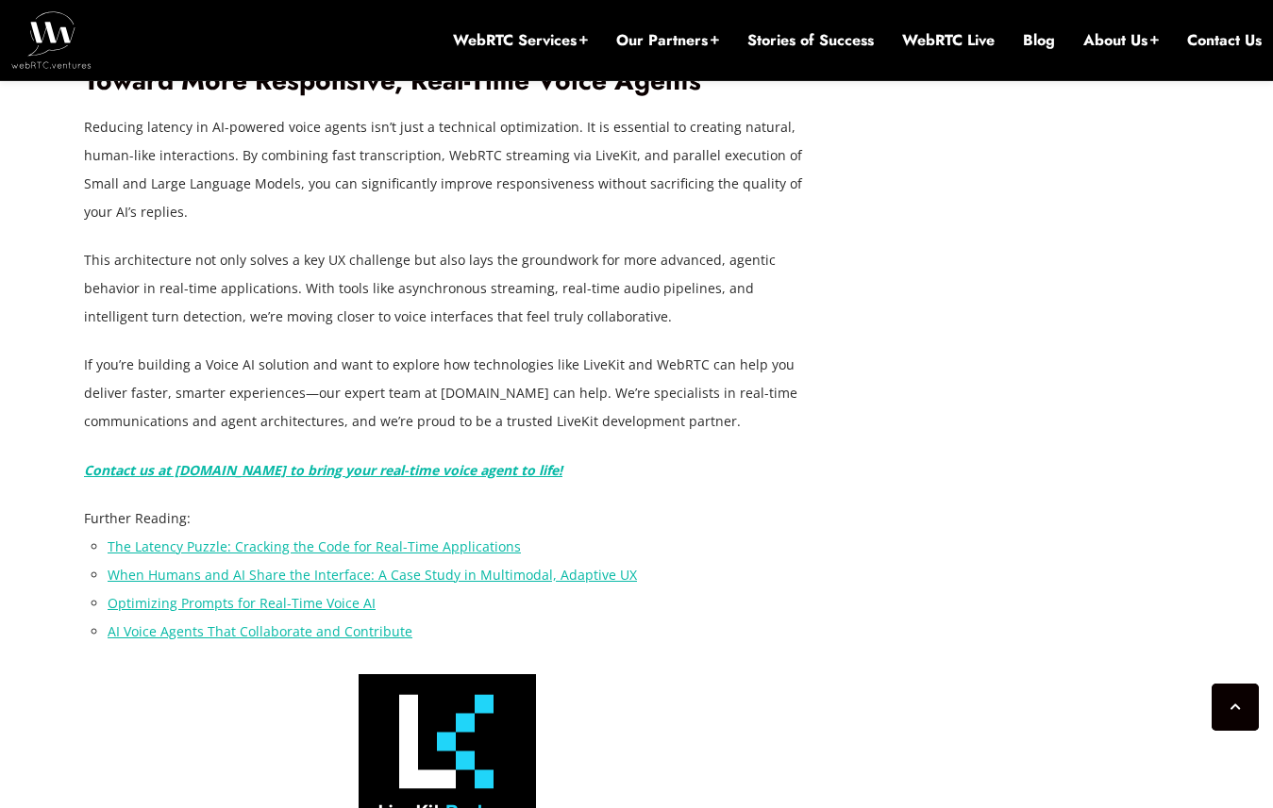
click at [784, 226] on p "Reducing latency in AI-powered voice agents isn’t just a technical optimization…" at bounding box center [447, 169] width 726 height 113
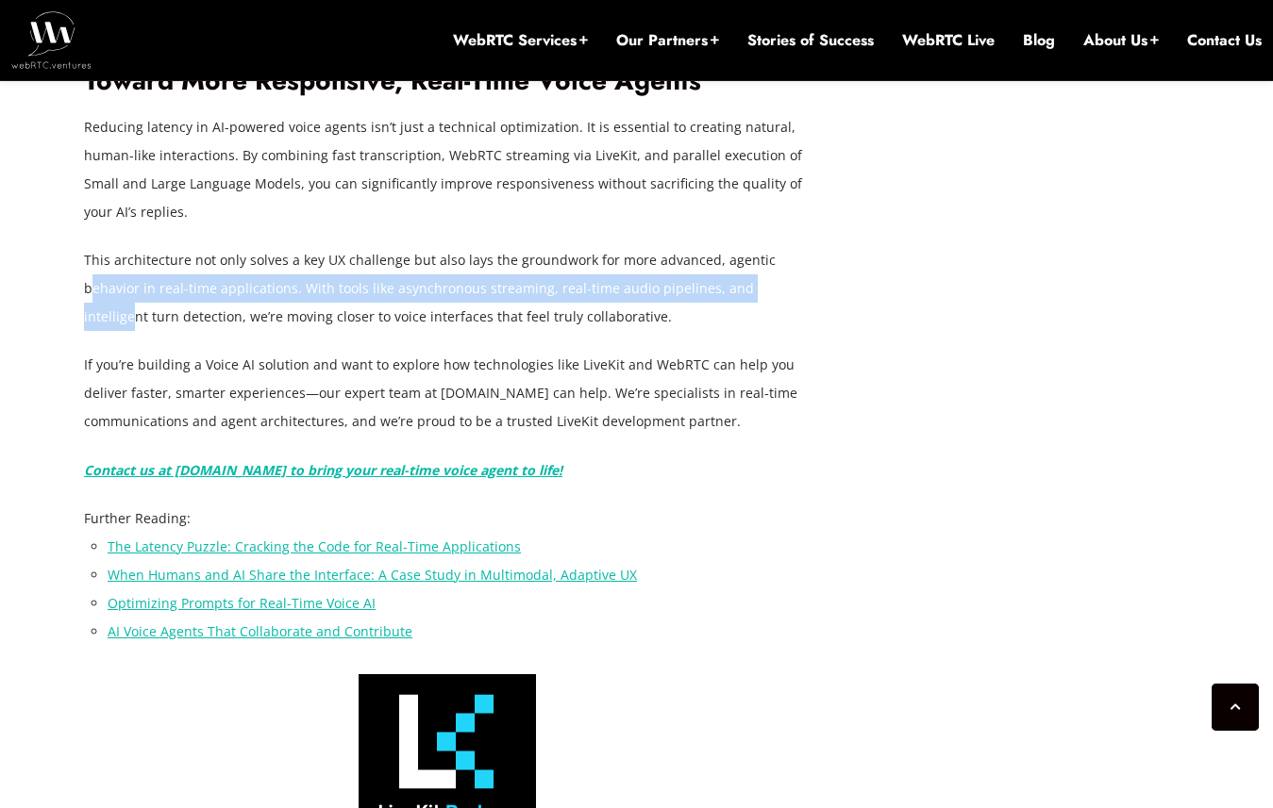
drag, startPoint x: 89, startPoint y: 570, endPoint x: 775, endPoint y: 579, distance: 686.8
click at [775, 331] on p "This architecture not only solves a key UX challenge but also lays the groundwo…" at bounding box center [447, 288] width 726 height 85
drag, startPoint x: 747, startPoint y: 589, endPoint x: 105, endPoint y: 574, distance: 642.5
click at [105, 331] on p "This architecture not only solves a key UX challenge but also lays the groundwo…" at bounding box center [447, 288] width 726 height 85
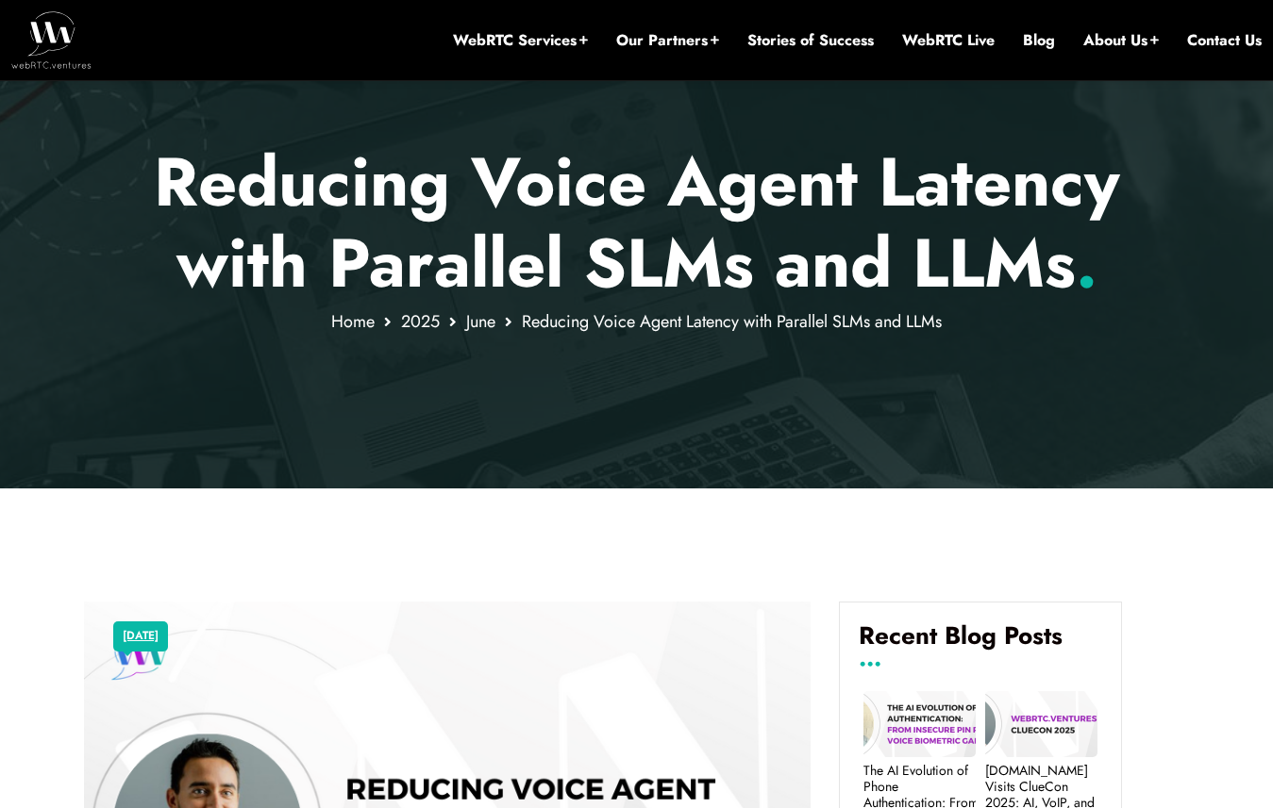
scroll to position [0, 0]
